Goal: Find specific page/section: Find specific page/section

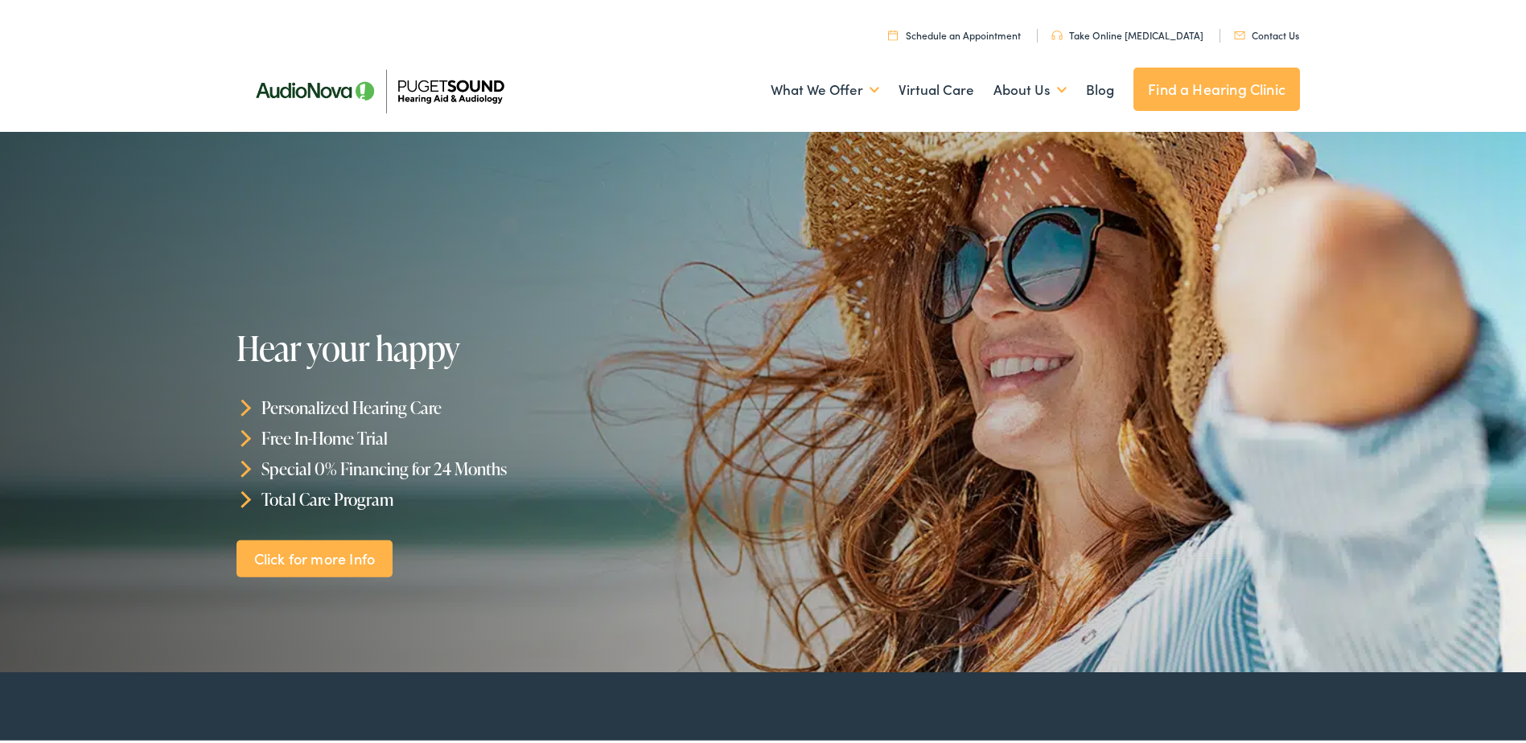
click at [1284, 27] on link "Contact Us" at bounding box center [1266, 32] width 65 height 14
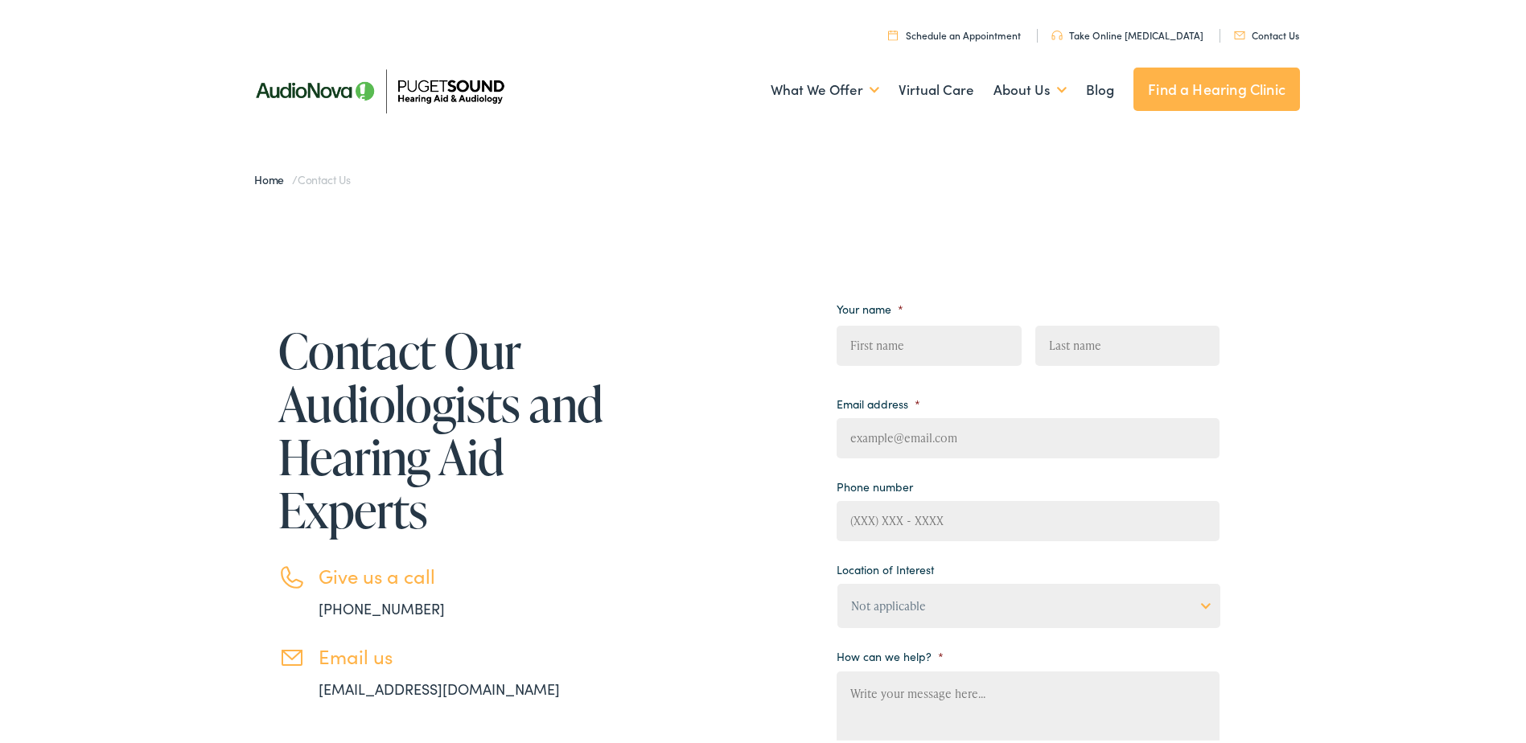
click at [457, 89] on img at bounding box center [379, 88] width 282 height 100
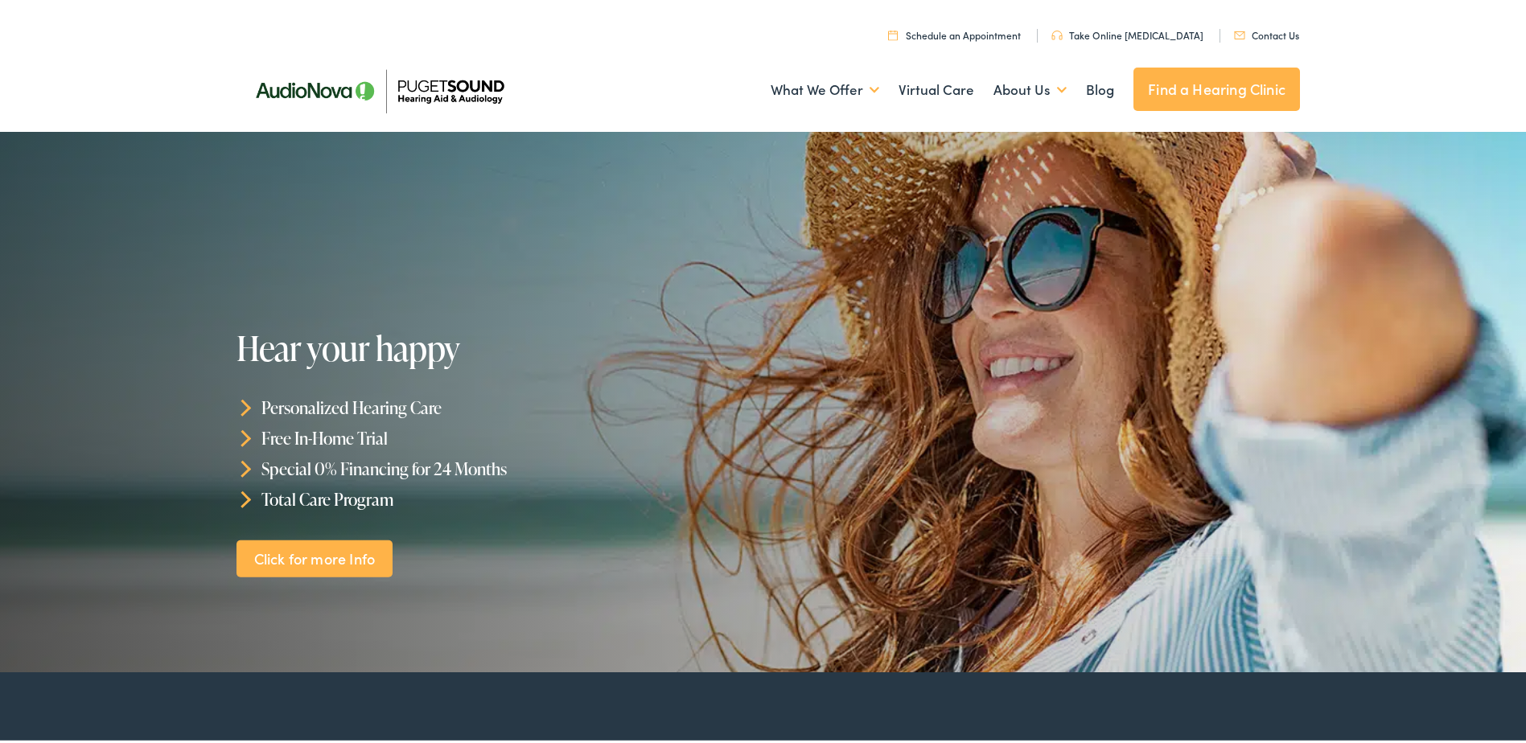
click at [1154, 82] on link "Find a Hearing Clinic" at bounding box center [1216, 85] width 167 height 43
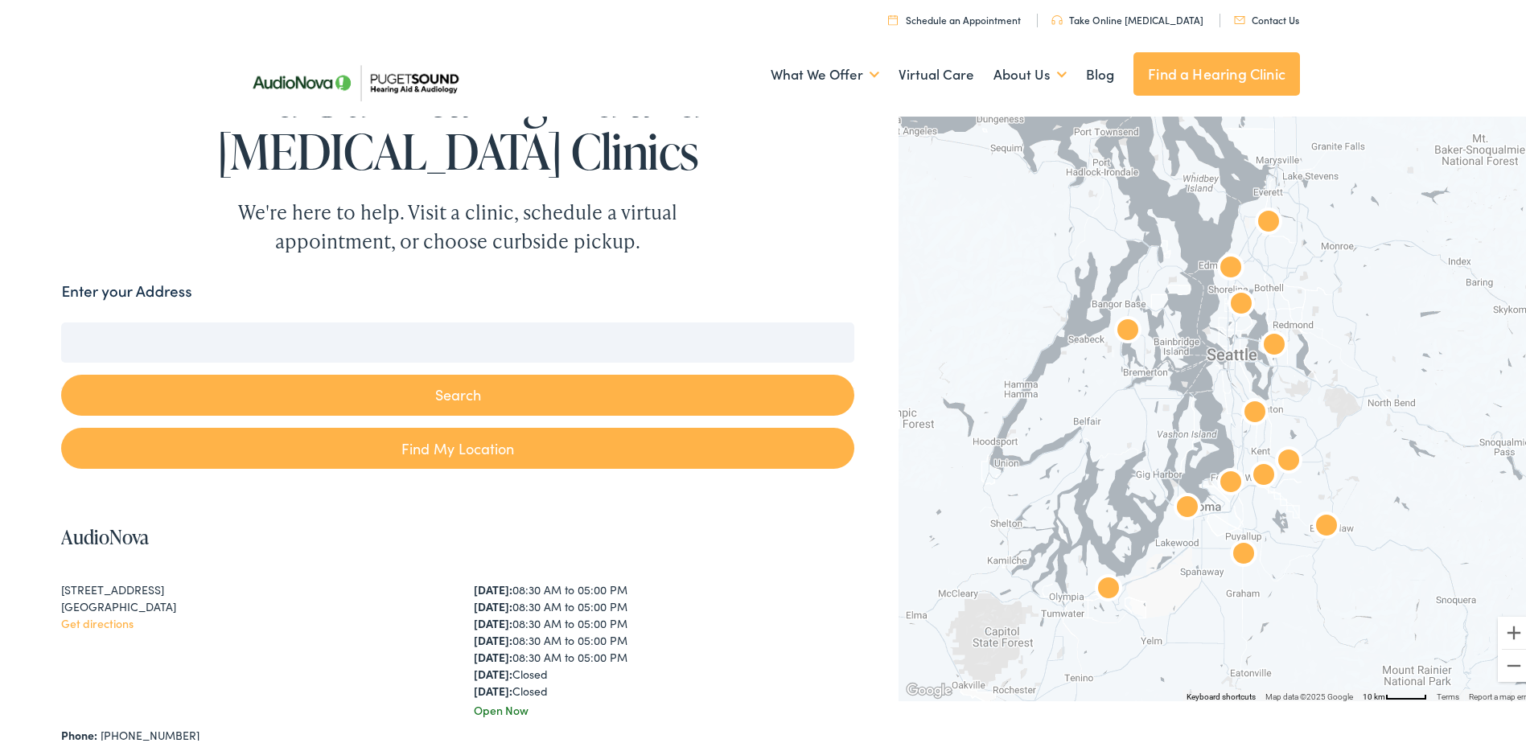
scroll to position [80, 0]
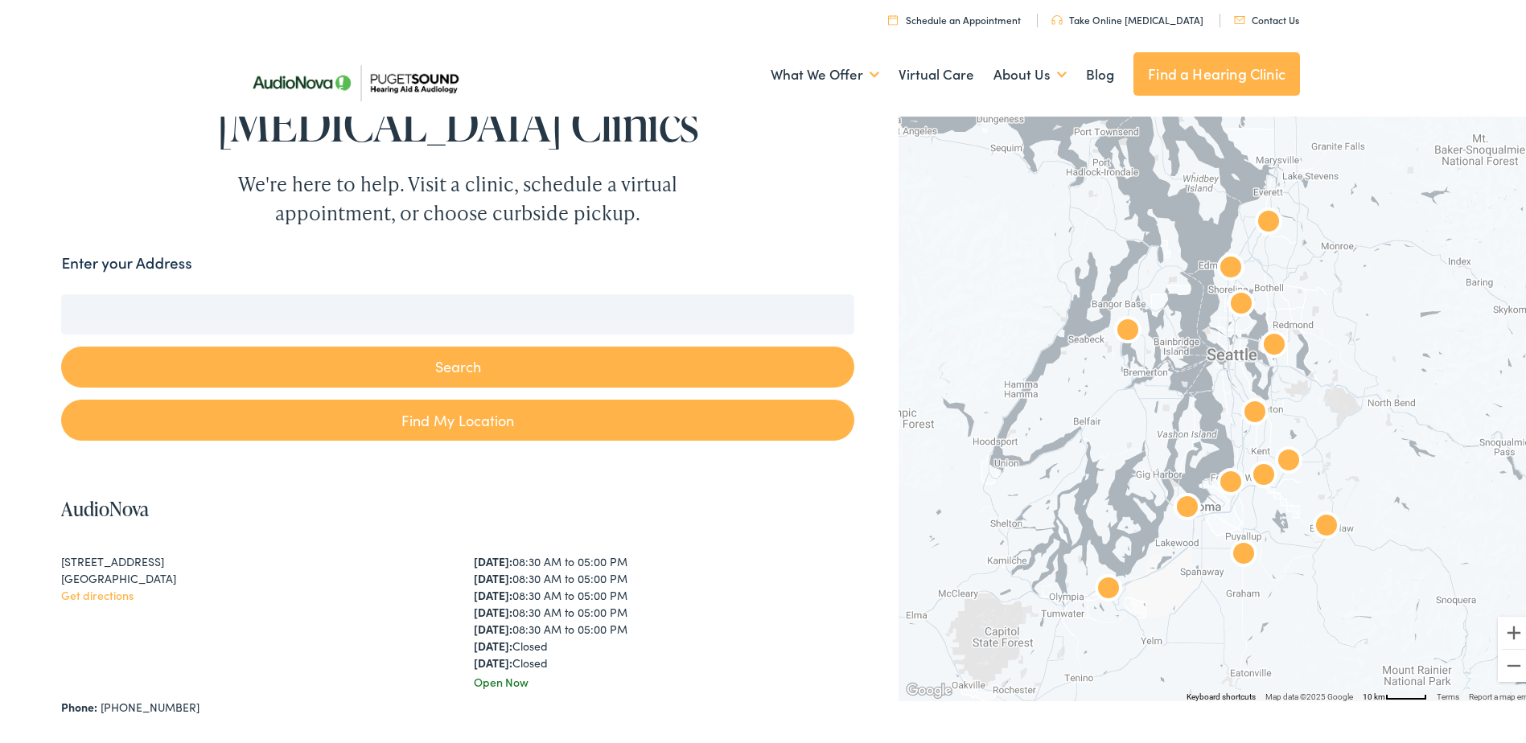
click at [557, 332] on div "Search" at bounding box center [457, 343] width 792 height 105
click at [546, 309] on input "Enter your Address" at bounding box center [457, 311] width 792 height 40
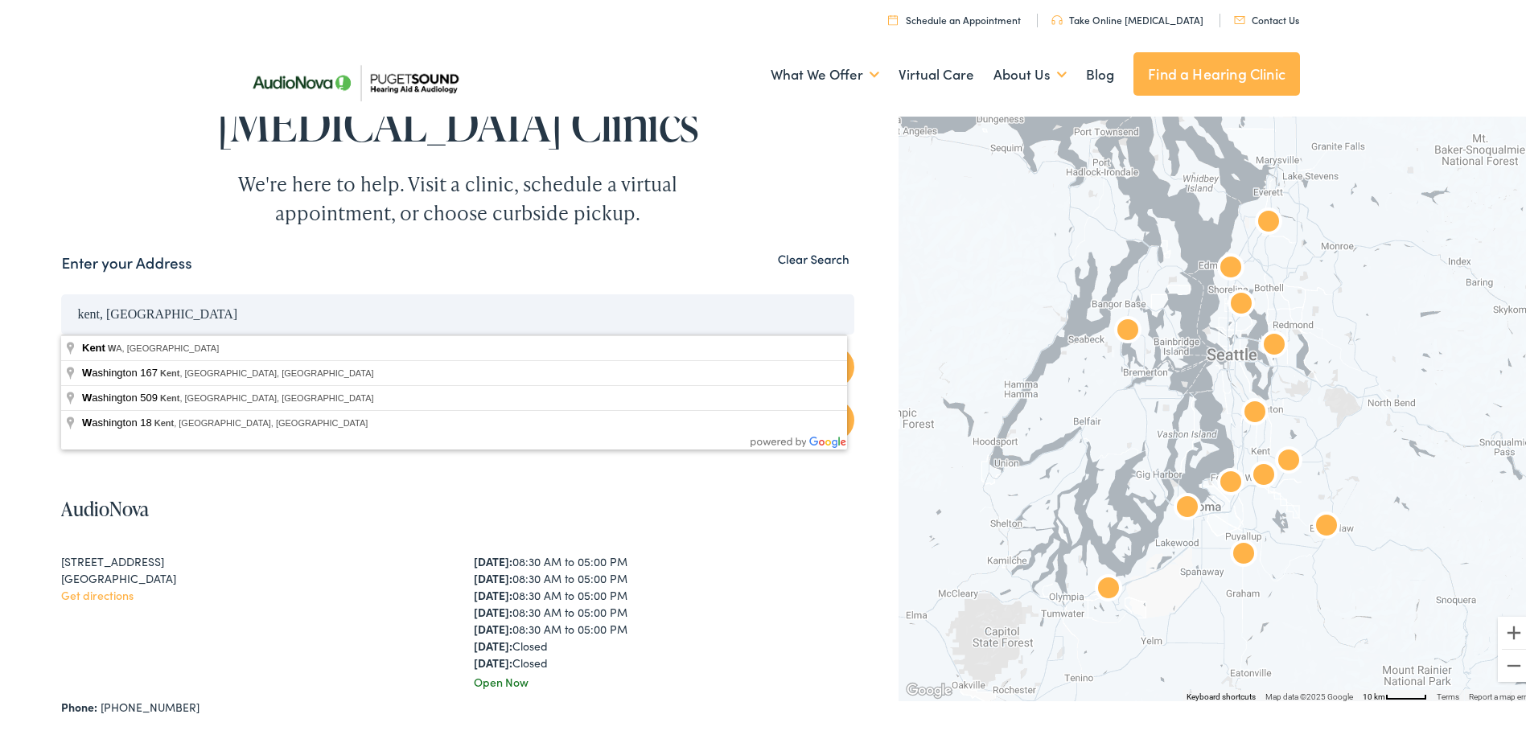
type input "kent, [GEOGRAPHIC_DATA]"
click at [61, 343] on button "Search" at bounding box center [457, 363] width 792 height 41
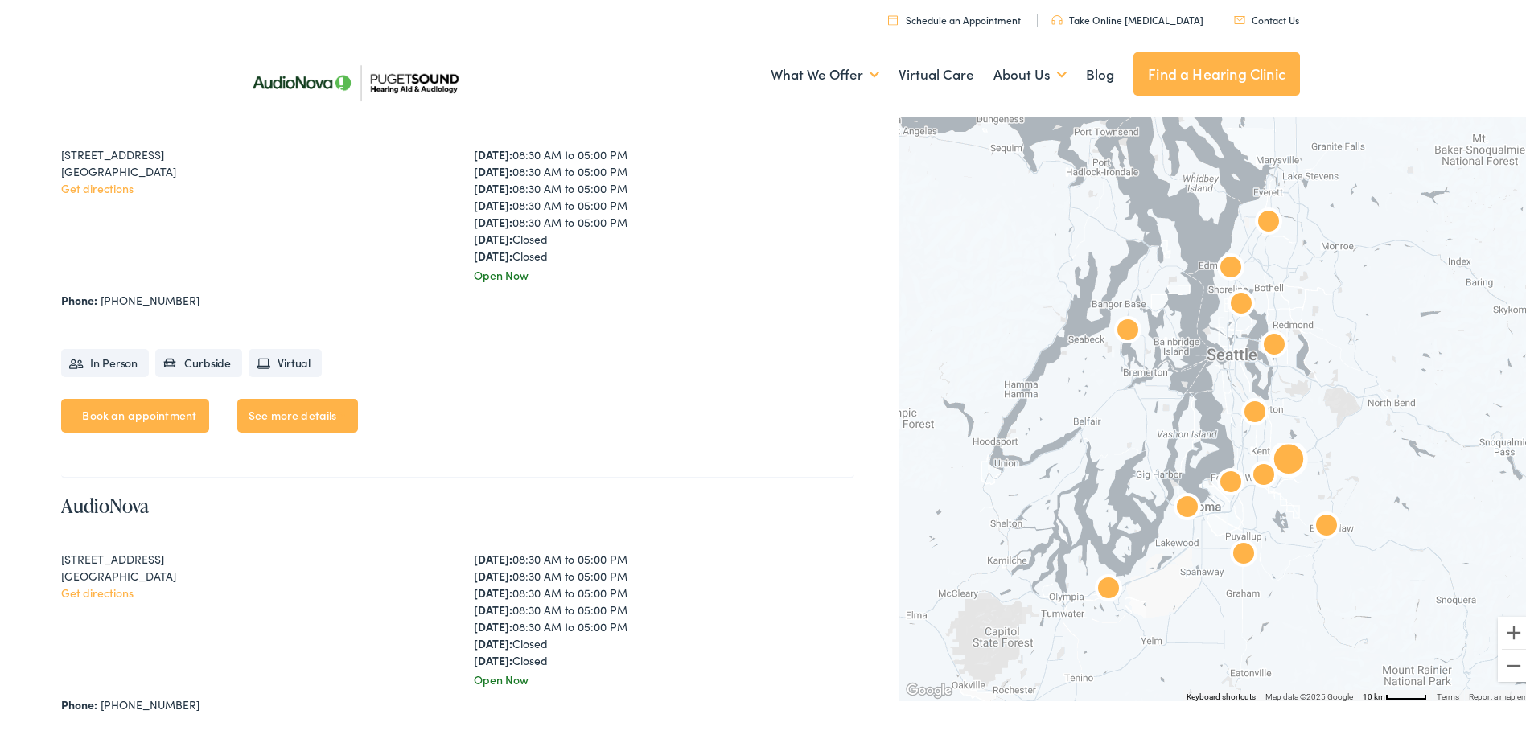
scroll to position [2655, 0]
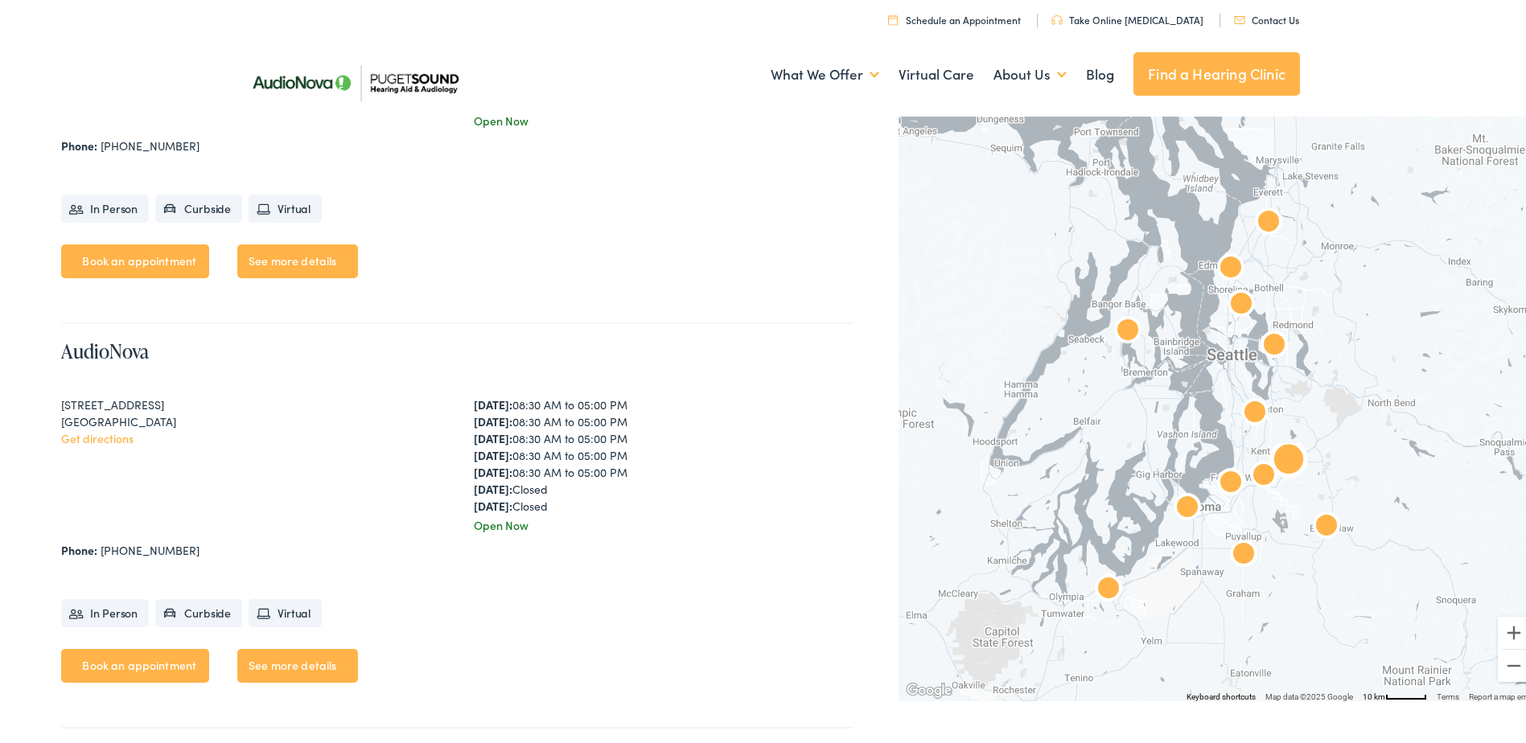
click at [316, 668] on link "See more details" at bounding box center [297, 663] width 121 height 34
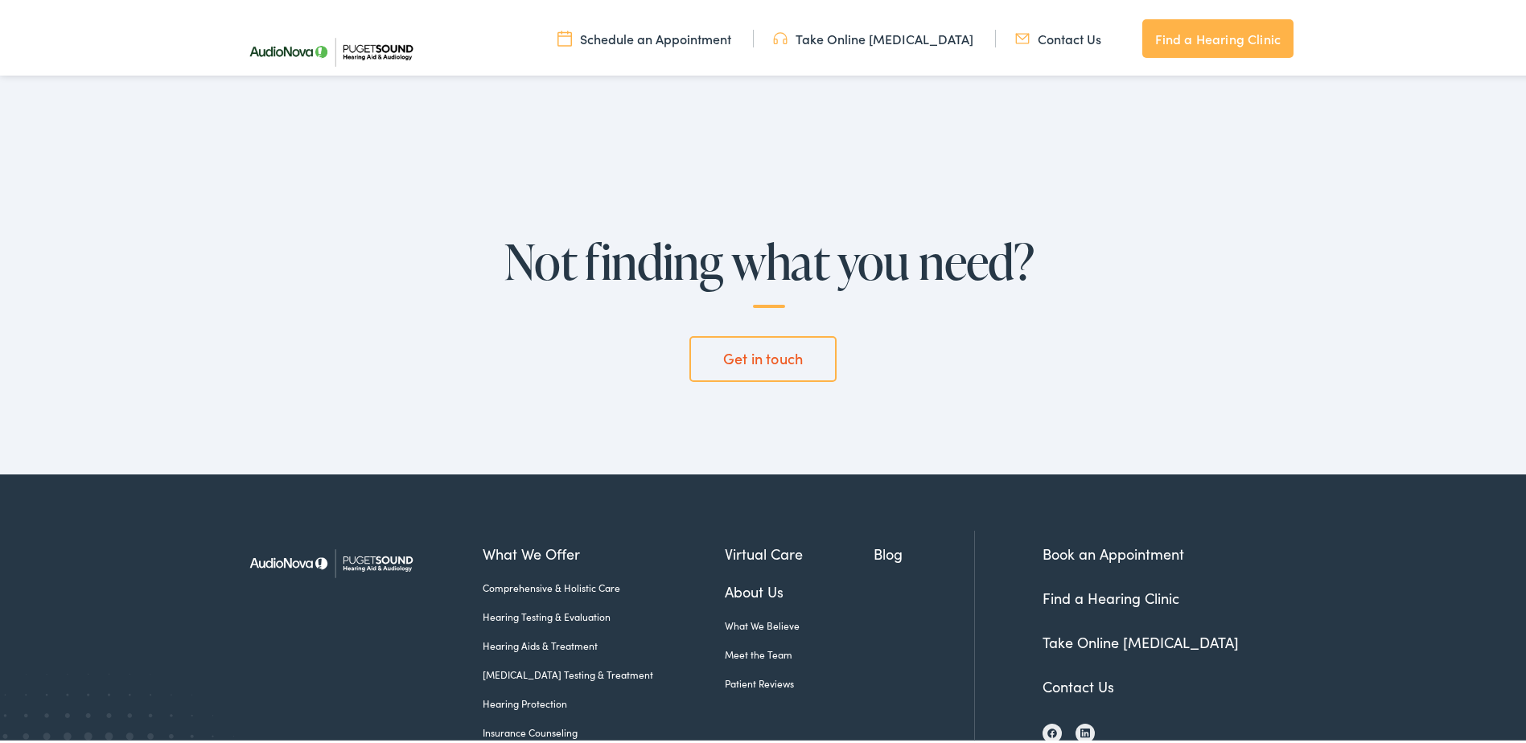
scroll to position [3620, 0]
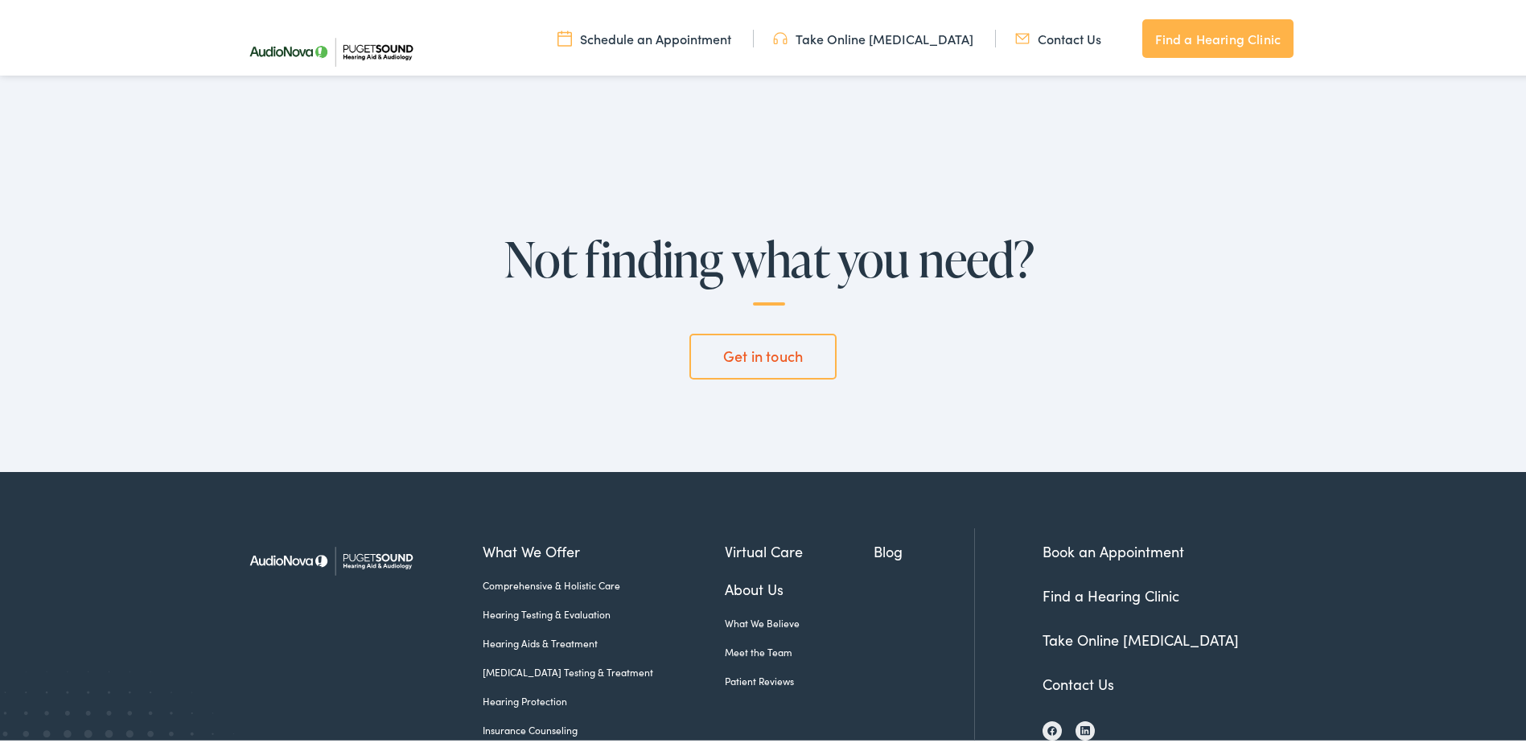
click at [742, 358] on link "Get in touch" at bounding box center [762, 353] width 146 height 45
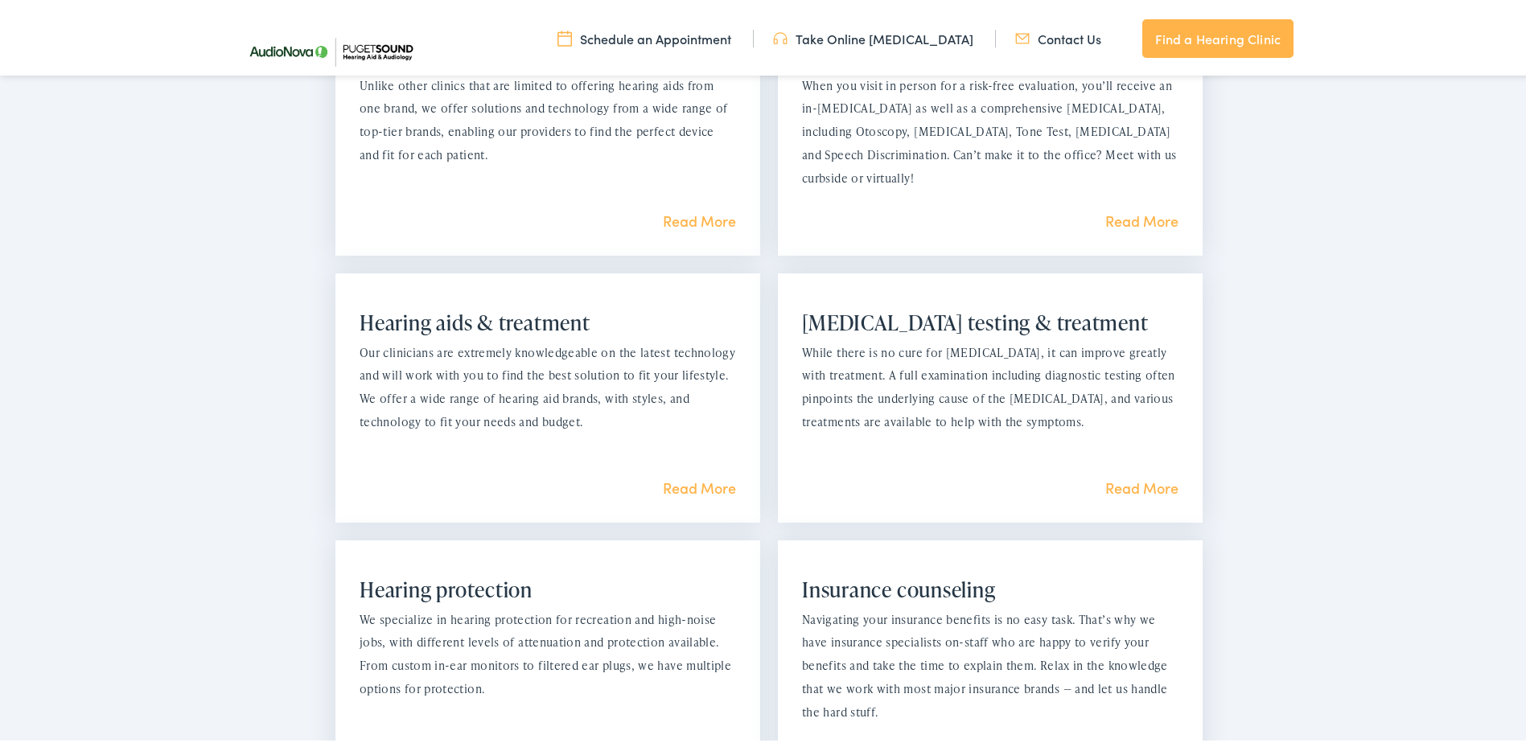
scroll to position [1247, 0]
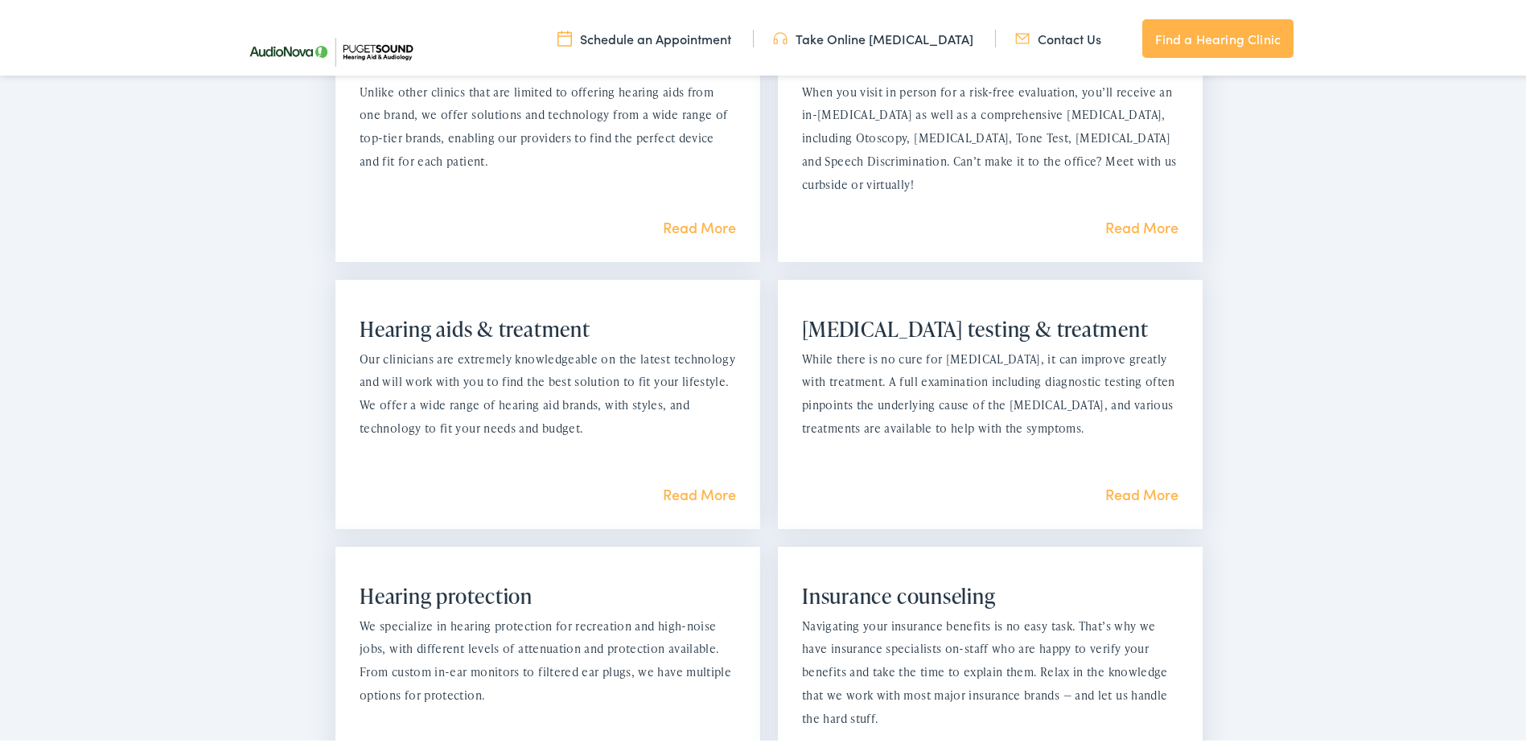
click at [1114, 490] on link "Read More" at bounding box center [1141, 491] width 73 height 20
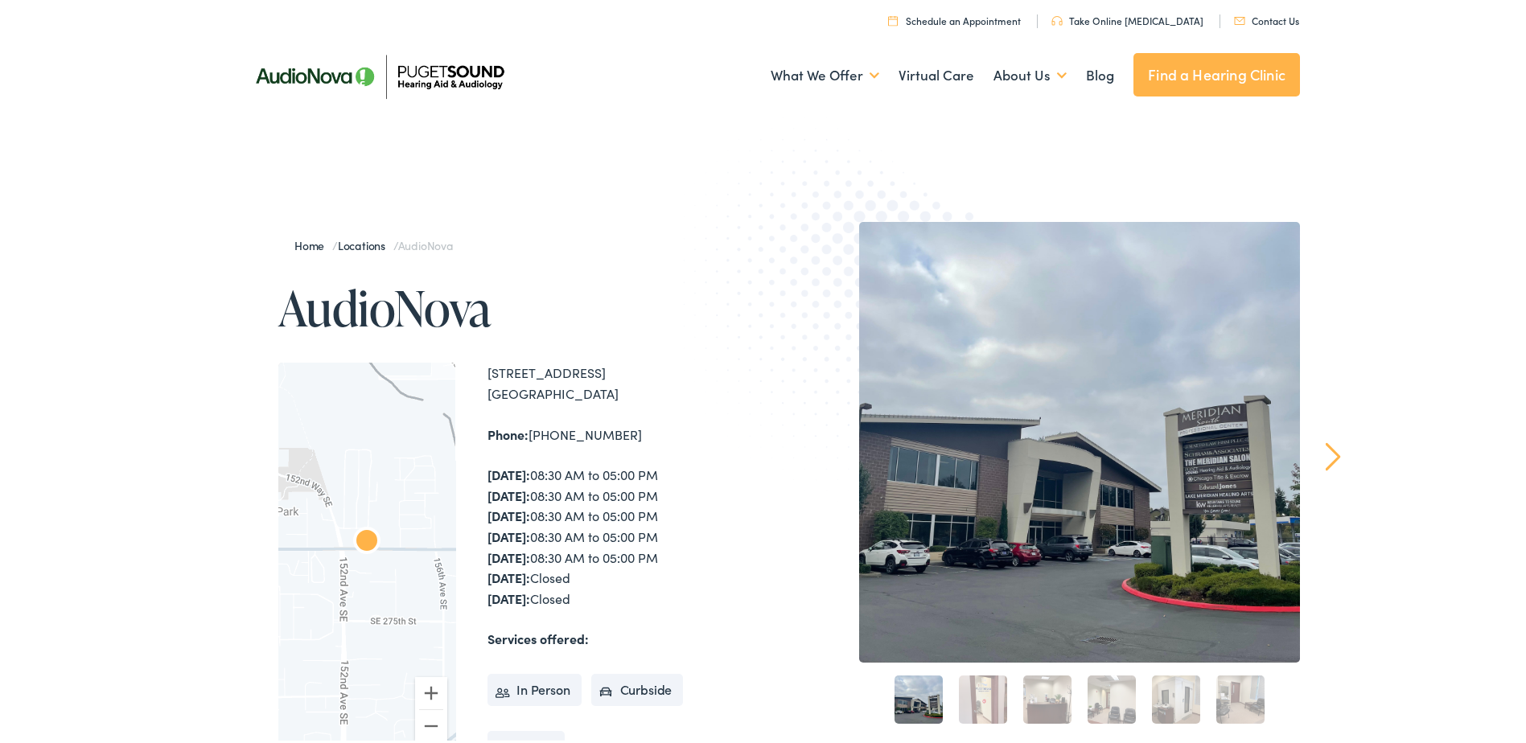
scroll to position [0, 0]
